Goal: Task Accomplishment & Management: Use online tool/utility

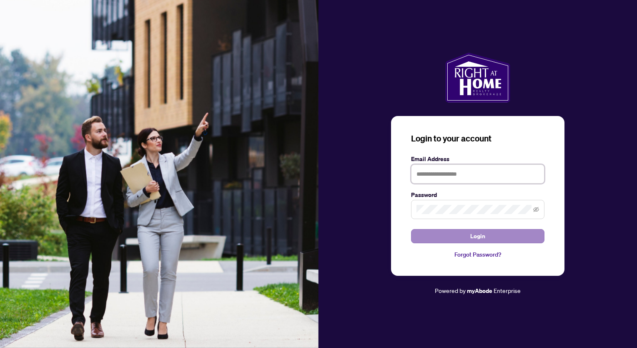
type input "**********"
click at [453, 236] on button "Login" at bounding box center [477, 236] width 133 height 14
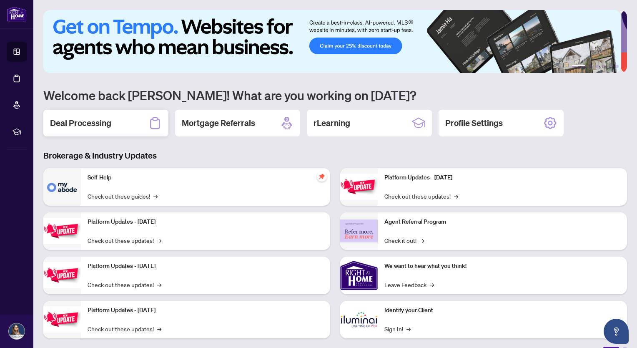
click at [155, 128] on icon at bounding box center [155, 123] width 10 height 12
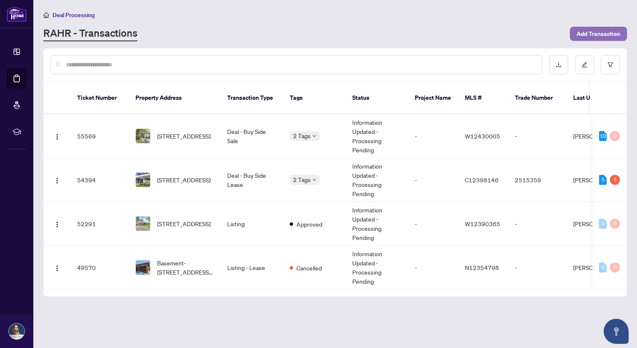
click at [608, 30] on span "Add Transaction" at bounding box center [598, 33] width 44 height 13
